Goal: Task Accomplishment & Management: Use online tool/utility

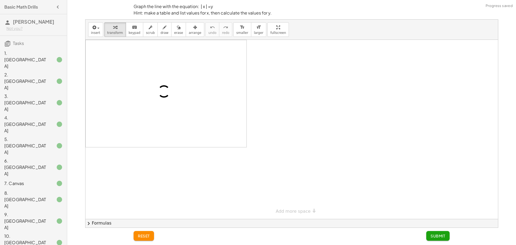
click at [226, 6] on p "Graph the line with the equation: | x | =y Hint: make a table and list values f…" at bounding box center [292, 9] width 316 height 13
click at [239, 6] on p "Graph the line with the equation: | x | =y Hint: make a table and list values f…" at bounding box center [292, 9] width 316 height 13
click at [230, 6] on p "Graph the line with the equation: | x | =y Hint: make a table and list values f…" at bounding box center [292, 9] width 316 height 13
drag, startPoint x: 220, startPoint y: 7, endPoint x: 205, endPoint y: 7, distance: 14.2
click at [203, 7] on p "Graph the line with the equation: | x | =y Hint: make a table and list values f…" at bounding box center [292, 9] width 316 height 13
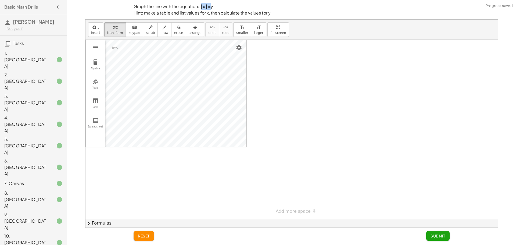
drag, startPoint x: 211, startPoint y: 7, endPoint x: 200, endPoint y: 7, distance: 10.8
click at [200, 7] on p "Graph the line with the equation: | x | =y Hint: make a table and list values f…" at bounding box center [292, 9] width 316 height 13
click at [215, 6] on p "Graph the line with the equation: | x | =y Hint: make a table and list values f…" at bounding box center [292, 9] width 316 height 13
drag, startPoint x: 211, startPoint y: 6, endPoint x: 200, endPoint y: 6, distance: 11.3
click at [200, 6] on p "Graph the line with the equation: | x | =y Hint: make a table and list values f…" at bounding box center [292, 9] width 316 height 13
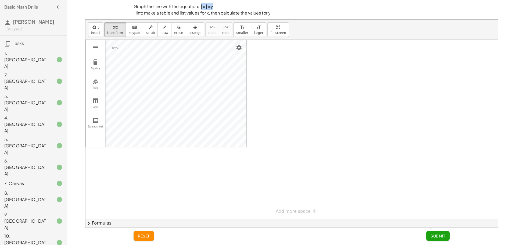
copy p "| x | =y"
click at [300, 48] on div at bounding box center [291, 129] width 412 height 179
click at [286, 90] on div at bounding box center [291, 129] width 412 height 179
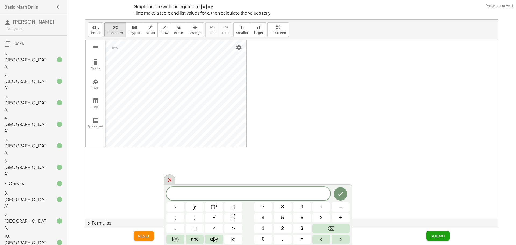
click at [170, 182] on icon at bounding box center [169, 180] width 6 height 6
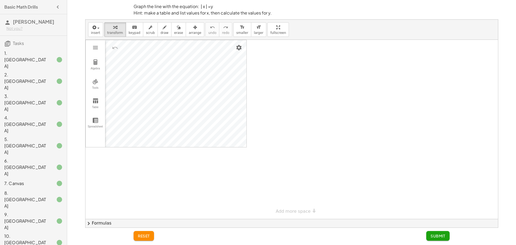
drag, startPoint x: 101, startPoint y: 69, endPoint x: 332, endPoint y: 100, distance: 233.2
click at [331, 100] on div "Algebra Tools Table Spreadsheet GeoGebra Graphing Calculator Basic Tools Move P…" at bounding box center [291, 129] width 412 height 179
click at [332, 100] on div at bounding box center [291, 129] width 412 height 179
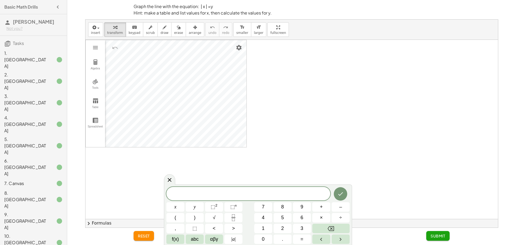
drag, startPoint x: 172, startPoint y: 173, endPoint x: 173, endPoint y: 179, distance: 5.9
click at [173, 173] on div at bounding box center [291, 129] width 412 height 179
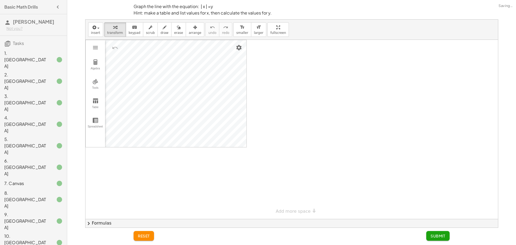
click at [173, 181] on div at bounding box center [291, 129] width 412 height 179
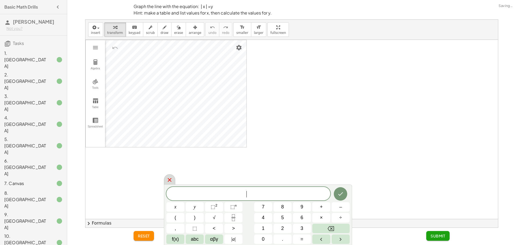
click at [173, 183] on div at bounding box center [169, 179] width 11 height 10
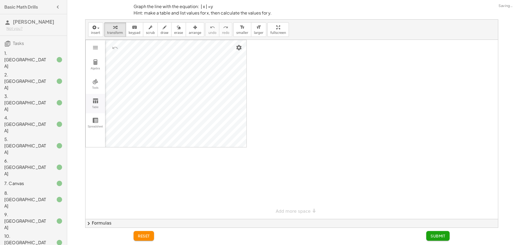
click at [90, 101] on button "Table" at bounding box center [95, 103] width 19 height 19
click at [146, 46] on th "Graphing Calculator" at bounding box center [153, 48] width 32 height 16
click at [124, 51] on div "x" at bounding box center [130, 48] width 14 height 16
click at [129, 64] on td "Graphing Calculator" at bounding box center [121, 63] width 32 height 14
click at [124, 59] on td "Graphing Calculator" at bounding box center [121, 63] width 32 height 14
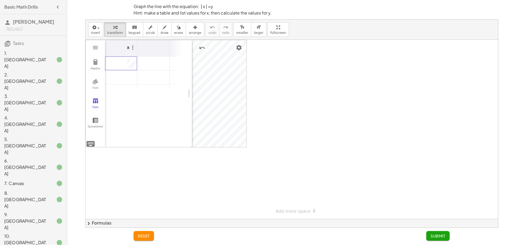
click at [132, 63] on td "1" at bounding box center [121, 63] width 32 height 14
click at [331, 89] on div at bounding box center [291, 129] width 412 height 179
drag, startPoint x: 191, startPoint y: 94, endPoint x: 49, endPoint y: 91, distance: 142.7
click at [49, 91] on main "Basic Math Drills [PERSON_NAME] Not you? Tasks 1. Canvas 2. Canvas 3. Canvas 4.…" at bounding box center [258, 122] width 516 height 245
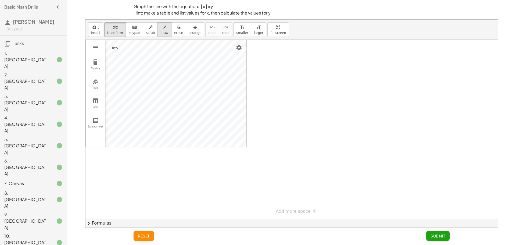
click at [160, 31] on span "draw" at bounding box center [164, 33] width 8 height 4
click at [310, 63] on div at bounding box center [291, 129] width 412 height 179
drag, startPoint x: 286, startPoint y: 57, endPoint x: 285, endPoint y: 87, distance: 29.8
click at [285, 87] on div at bounding box center [291, 129] width 412 height 179
drag, startPoint x: 406, startPoint y: 89, endPoint x: 419, endPoint y: 89, distance: 13.2
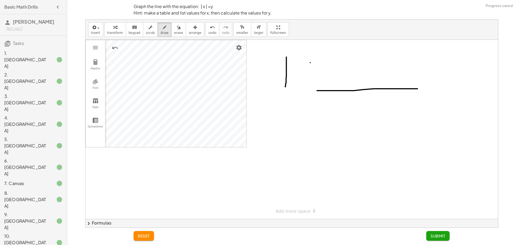
click at [418, 89] on div at bounding box center [291, 129] width 412 height 179
drag, startPoint x: 369, startPoint y: 57, endPoint x: 375, endPoint y: 160, distance: 103.6
click at [376, 164] on div at bounding box center [291, 129] width 412 height 179
drag, startPoint x: 337, startPoint y: 76, endPoint x: 348, endPoint y: 88, distance: 17.1
click at [348, 88] on div at bounding box center [291, 129] width 412 height 179
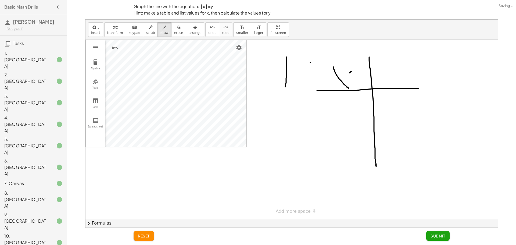
drag, startPoint x: 351, startPoint y: 72, endPoint x: 342, endPoint y: 84, distance: 15.0
click at [329, 84] on div at bounding box center [291, 129] width 412 height 179
drag, startPoint x: 376, startPoint y: 59, endPoint x: 394, endPoint y: 85, distance: 32.0
click at [394, 85] on div at bounding box center [291, 129] width 412 height 179
click at [174, 34] on span "erase" at bounding box center [178, 33] width 9 height 4
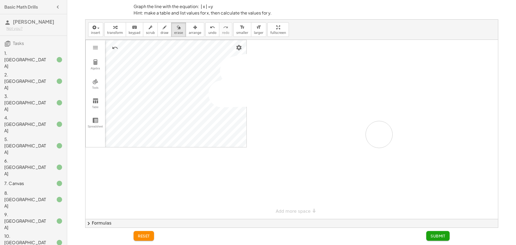
drag, startPoint x: 304, startPoint y: 51, endPoint x: 355, endPoint y: 142, distance: 103.8
click at [366, 155] on div at bounding box center [291, 129] width 412 height 179
click at [159, 23] on button "draw" at bounding box center [164, 29] width 14 height 15
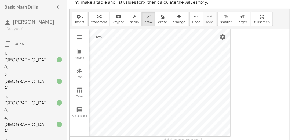
scroll to position [26, 0]
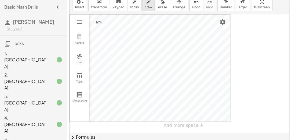
click at [172, 53] on div at bounding box center [180, 73] width 220 height 119
click at [146, 54] on div at bounding box center [180, 73] width 220 height 119
click at [132, 40] on div at bounding box center [180, 73] width 220 height 119
click at [186, 40] on div at bounding box center [180, 73] width 220 height 119
click at [200, 27] on div at bounding box center [180, 73] width 220 height 119
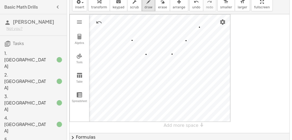
click at [119, 27] on div at bounding box center [180, 73] width 220 height 119
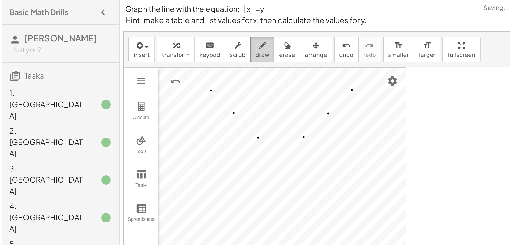
scroll to position [0, 0]
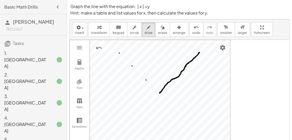
drag, startPoint x: 200, startPoint y: 52, endPoint x: 160, endPoint y: 92, distance: 57.0
click at [160, 92] on div at bounding box center [180, 99] width 220 height 119
drag, startPoint x: 160, startPoint y: 92, endPoint x: 119, endPoint y: 52, distance: 57.4
click at [119, 52] on div at bounding box center [180, 99] width 220 height 119
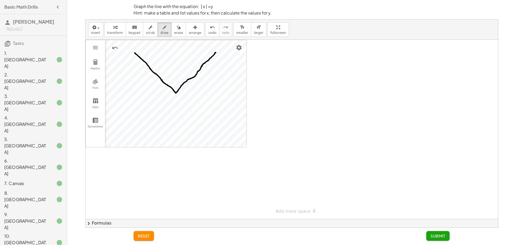
click at [440, 235] on span "Submit" at bounding box center [437, 235] width 15 height 5
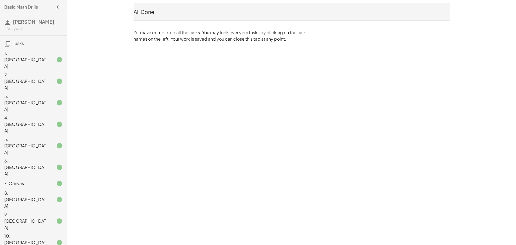
click at [164, 10] on div "All Done" at bounding box center [292, 12] width 316 height 8
click at [0, 0] on div "Basic Math Drills [PERSON_NAME] Not you? Tasks 1. Canvas 2. Canvas 3. Canvas 4.…" at bounding box center [0, 0] width 0 height 0
click at [36, 92] on div "1. [GEOGRAPHIC_DATA]" at bounding box center [33, 102] width 67 height 21
click at [27, 186] on div "Basic Math Drills [PERSON_NAME] Not you? Tasks 1. Canvas 2. Canvas 3. Canvas 4.…" at bounding box center [33, 122] width 67 height 245
